Goal: Information Seeking & Learning: Learn about a topic

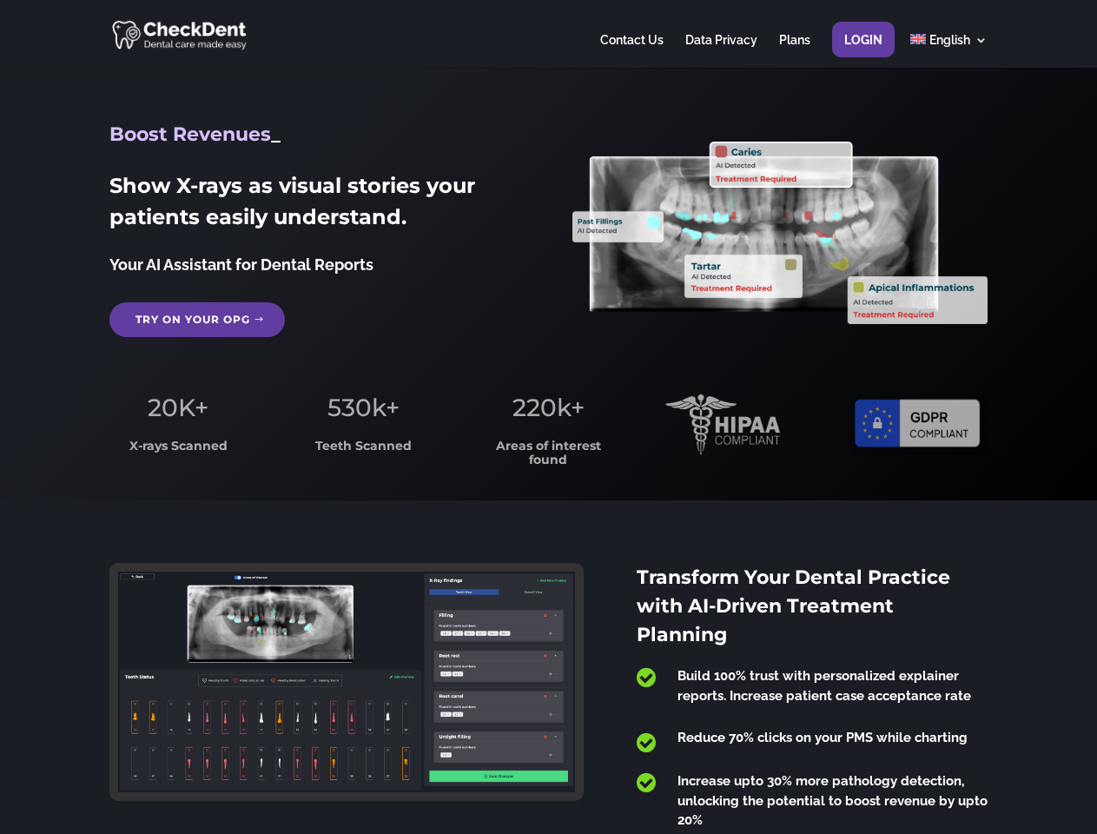
click at [548, 417] on span "220k+" at bounding box center [548, 407] width 72 height 30
click at [548, 34] on div at bounding box center [547, 34] width 877 height 68
click at [548, 417] on span "220k+" at bounding box center [548, 407] width 72 height 30
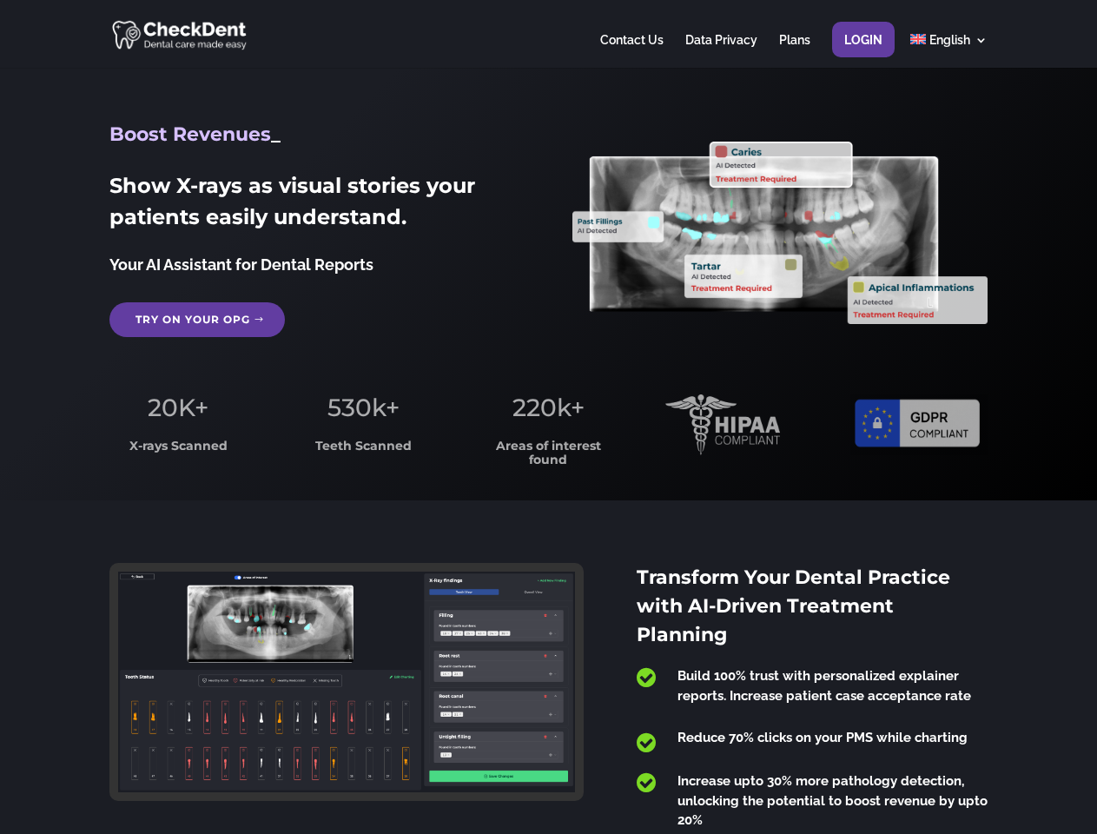
click at [548, 34] on div at bounding box center [547, 34] width 877 height 68
